Goal: Task Accomplishment & Management: Manage account settings

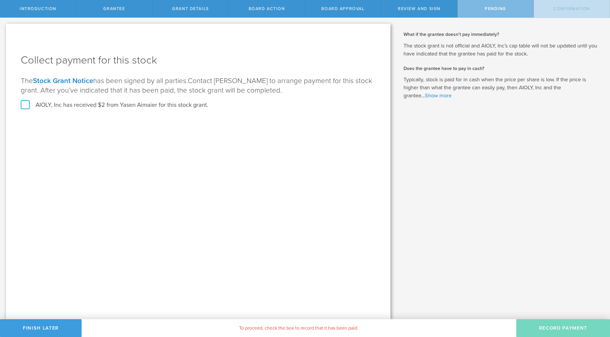
click at [191, 106] on label "AIOLY, Inc has received $2 from Yasen Aimaier for this stock grant." at bounding box center [115, 105] width 188 height 8
click at [0, 0] on input "AIOLY, Inc has received $2 from Yasen Aimaier for this stock grant." at bounding box center [0, 0] width 0 height 0
click at [544, 330] on button "Record Payment" at bounding box center [563, 328] width 94 height 18
click at [541, 325] on button "Record Payment" at bounding box center [563, 328] width 94 height 18
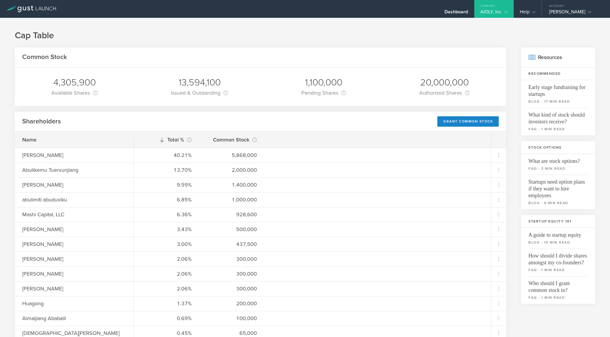
click at [503, 11] on gust-icon at bounding box center [505, 12] width 6 height 6
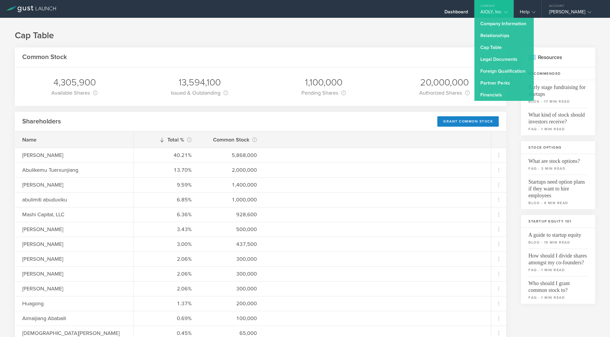
click at [450, 38] on h1 "Cap Table" at bounding box center [305, 36] width 581 height 12
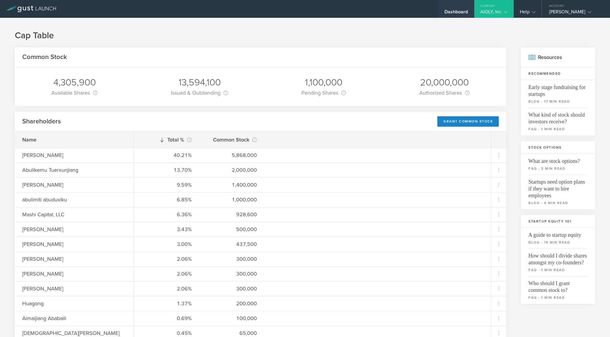
click at [461, 9] on div "Dashboard" at bounding box center [457, 13] width 24 height 9
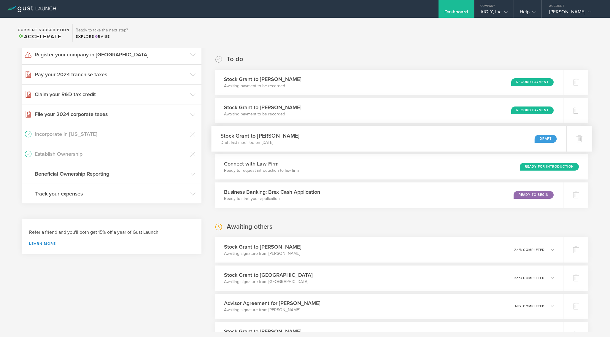
scroll to position [91, 0]
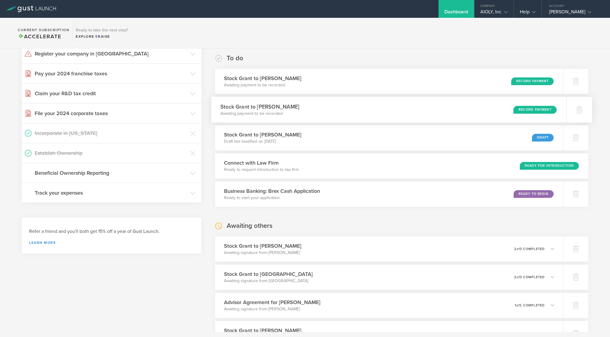
click at [525, 110] on div "Record Payment" at bounding box center [535, 110] width 43 height 8
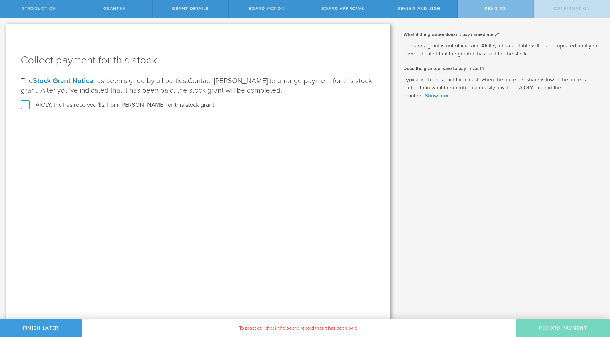
click at [183, 107] on label "AIOLY, Inc has received $2 from Amit Sah for this stock grant." at bounding box center [118, 105] width 195 height 8
click at [0, 0] on input "AIOLY, Inc has received $2 from Amit Sah for this stock grant." at bounding box center [0, 0] width 0 height 0
click at [544, 327] on button "Record Payment" at bounding box center [563, 328] width 94 height 18
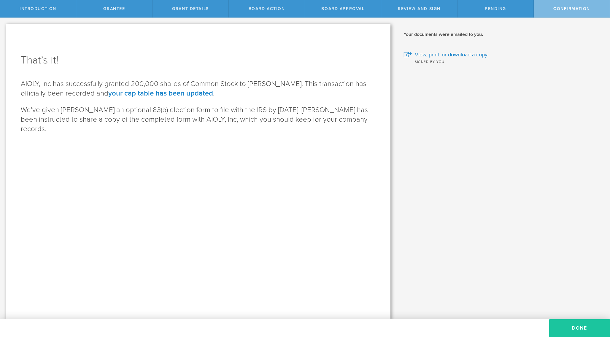
click at [567, 328] on button "Done" at bounding box center [579, 328] width 61 height 18
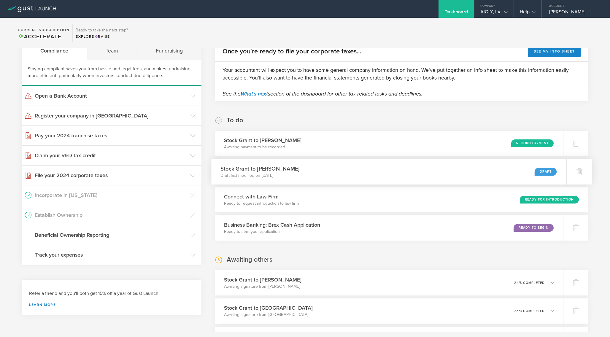
scroll to position [32, 0]
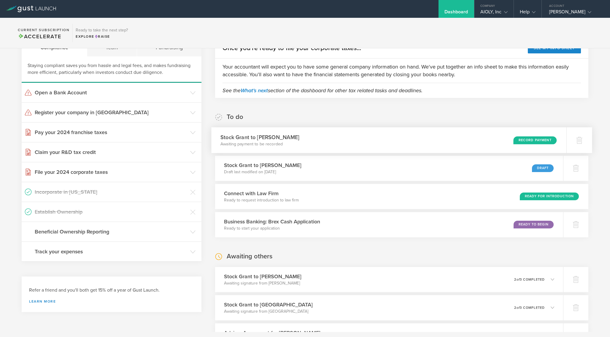
click at [530, 139] on div "Record Payment" at bounding box center [535, 140] width 43 height 8
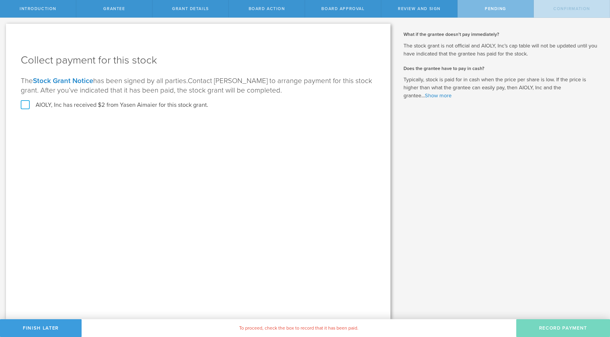
click at [196, 104] on label "AIOLY, Inc has received $2 from Yasen Aimaier for this stock grant." at bounding box center [115, 105] width 188 height 8
click at [0, 0] on input "AIOLY, Inc has received $2 from Yasen Aimaier for this stock grant." at bounding box center [0, 0] width 0 height 0
click at [547, 329] on button "Record Payment" at bounding box center [563, 328] width 94 height 18
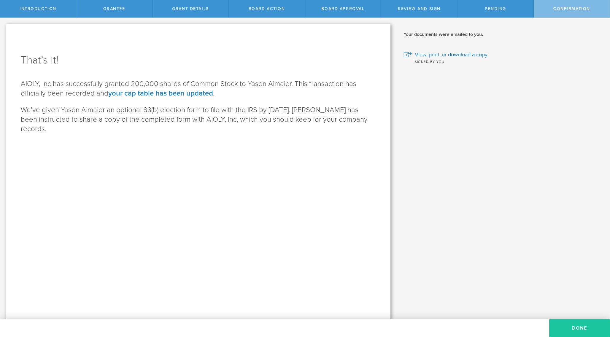
click at [565, 324] on button "Done" at bounding box center [579, 328] width 61 height 18
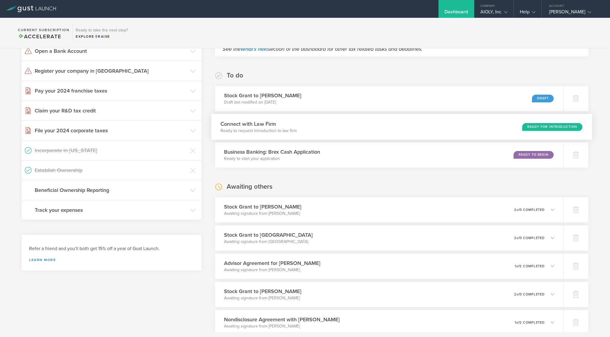
scroll to position [74, 0]
click at [449, 211] on div "Stock Grant to [PERSON_NAME] Awaiting signature from [PERSON_NAME] 0 undelivera…" at bounding box center [388, 210] width 355 height 26
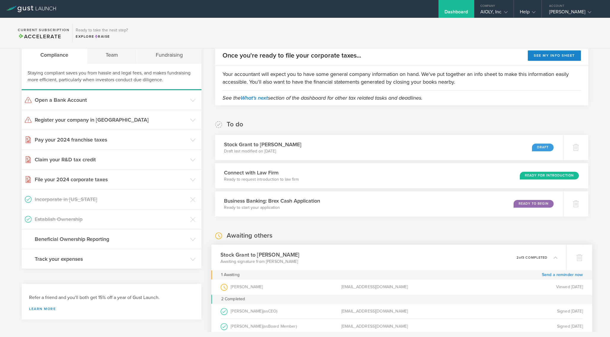
scroll to position [0, 0]
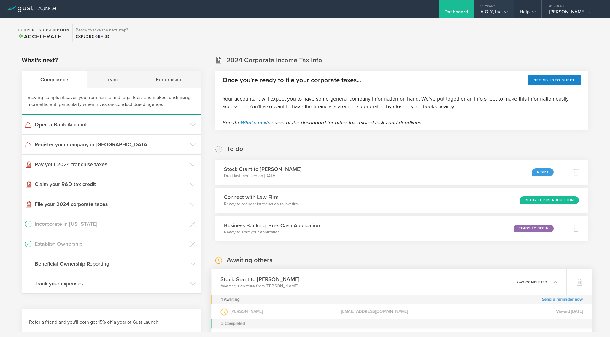
click at [489, 11] on div "AIOLY, Inc" at bounding box center [494, 13] width 27 height 9
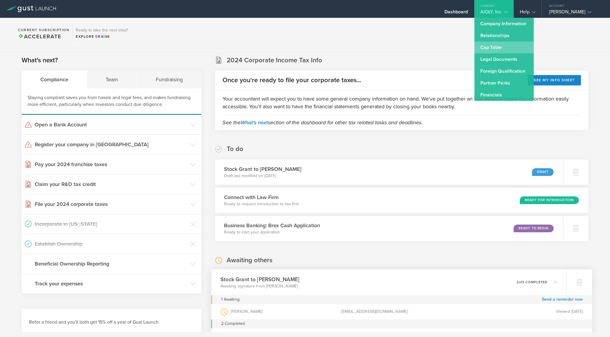
click at [492, 49] on link "Cap Table" at bounding box center [504, 48] width 59 height 12
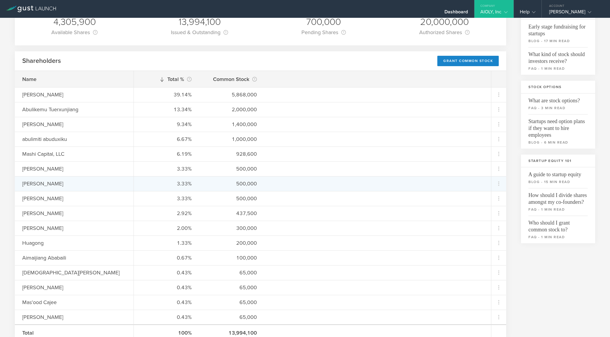
scroll to position [64, 0]
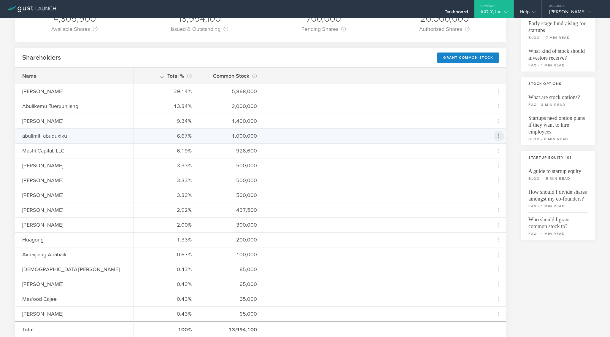
click at [498, 138] on icon at bounding box center [498, 135] width 7 height 7
click at [529, 271] on md-backdrop at bounding box center [305, 168] width 610 height 337
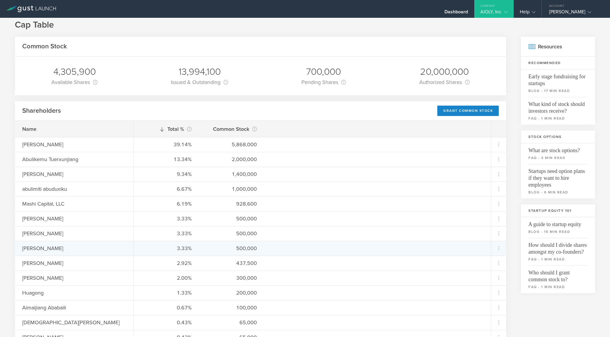
scroll to position [0, 0]
